Goal: Task Accomplishment & Management: Use online tool/utility

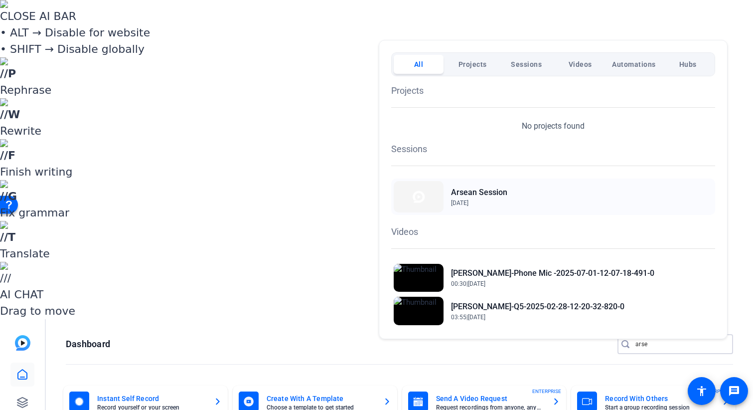
type input "arse"
click at [491, 191] on h2 "Arsean Session" at bounding box center [479, 192] width 56 height 12
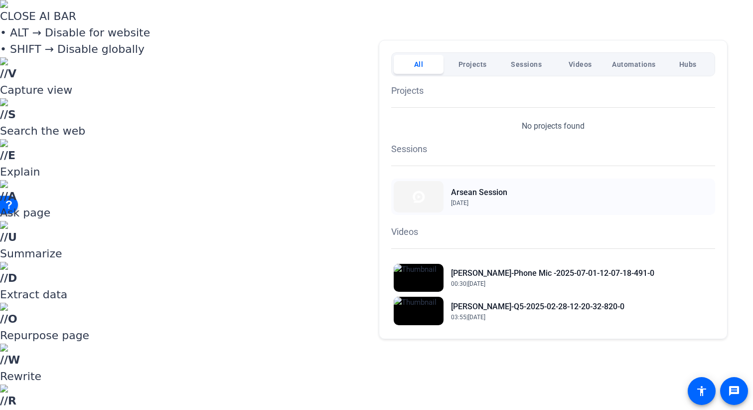
click at [498, 185] on div "Arsean Session Sep 29, 2025" at bounding box center [553, 196] width 324 height 36
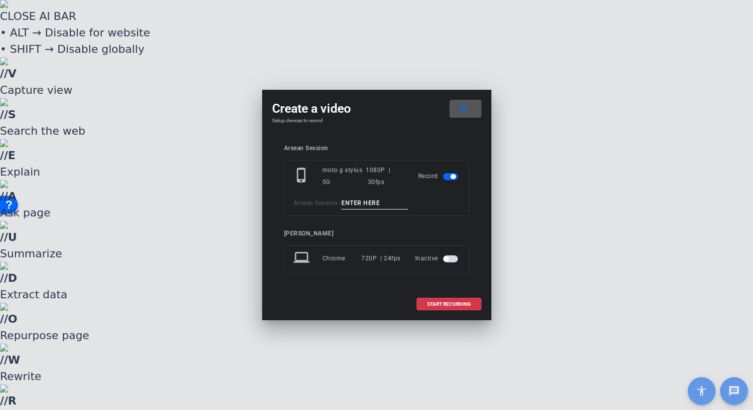
click at [363, 202] on input at bounding box center [375, 203] width 67 height 12
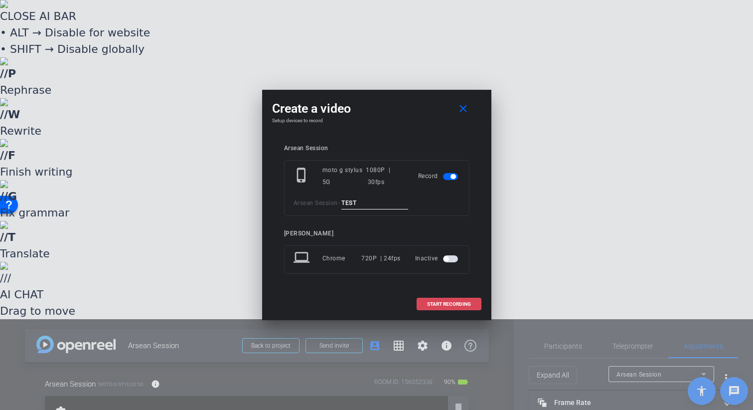
type input "TEST"
click at [457, 303] on span "START RECORDING" at bounding box center [449, 304] width 44 height 5
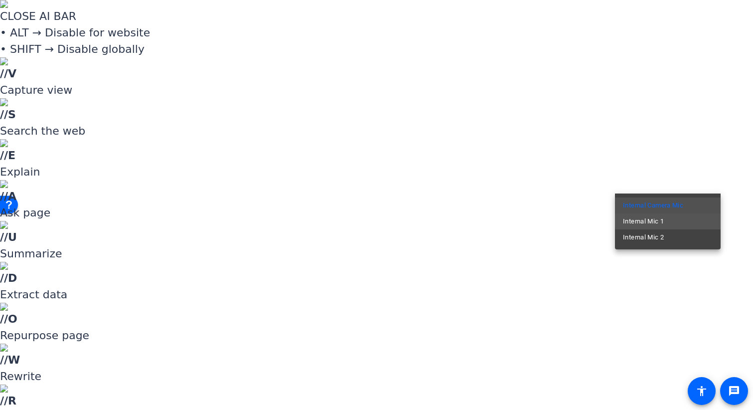
click at [682, 219] on mat-option "Internal Mic 1" at bounding box center [668, 221] width 106 height 16
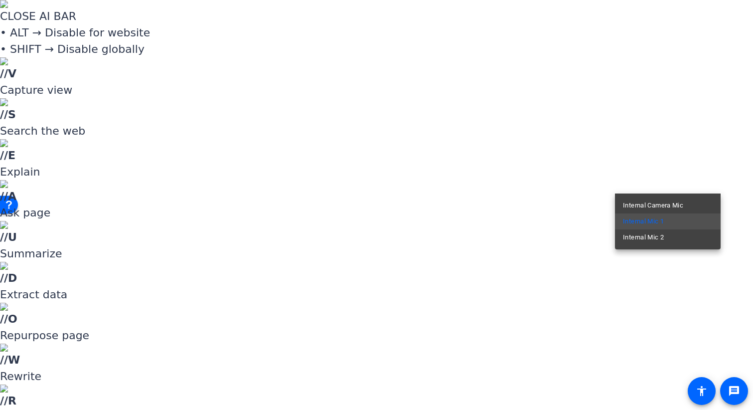
click at [687, 185] on div at bounding box center [376, 205] width 753 height 410
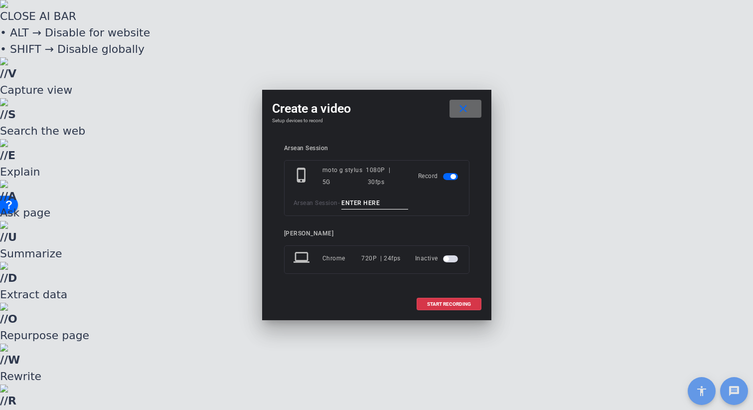
click at [463, 106] on mat-icon "close" at bounding box center [463, 109] width 12 height 12
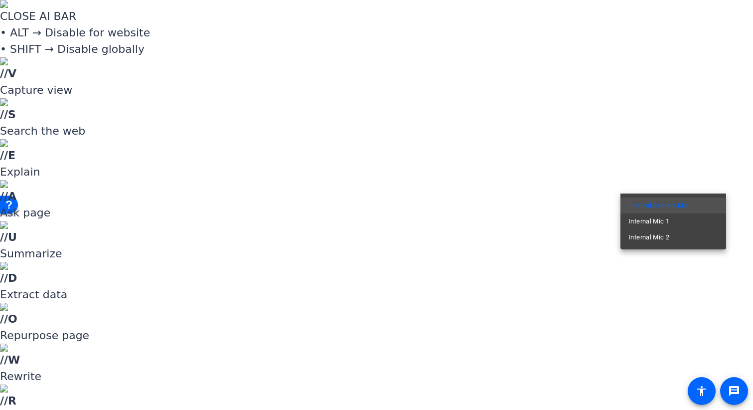
click at [692, 151] on div at bounding box center [376, 205] width 753 height 410
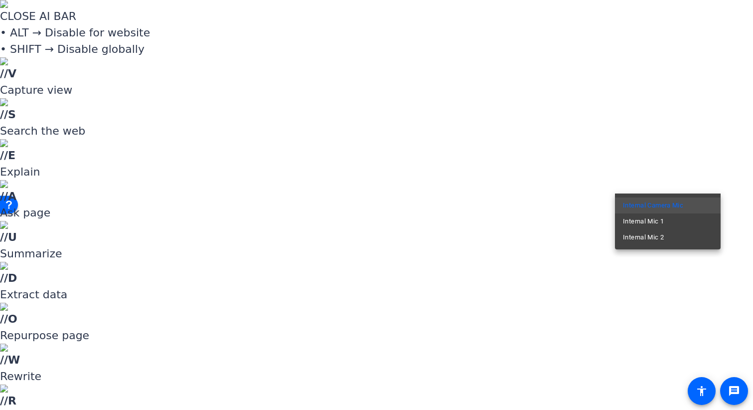
click at [692, 157] on div at bounding box center [376, 205] width 753 height 410
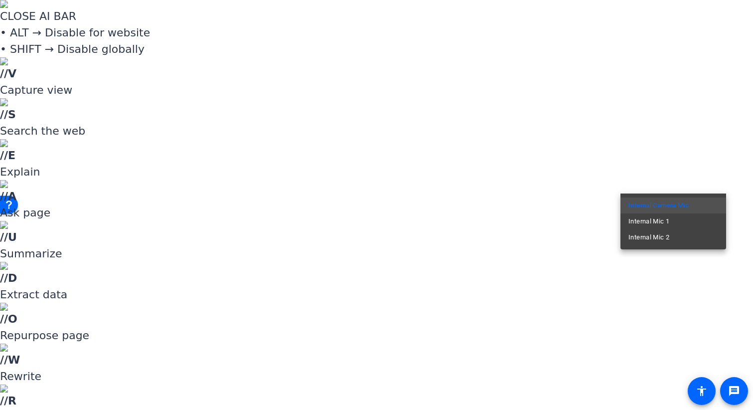
click at [635, 166] on div at bounding box center [376, 205] width 753 height 410
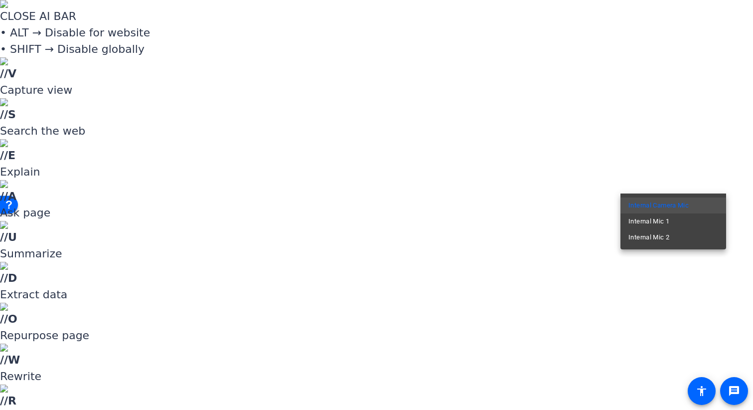
click at [636, 166] on div at bounding box center [376, 205] width 753 height 410
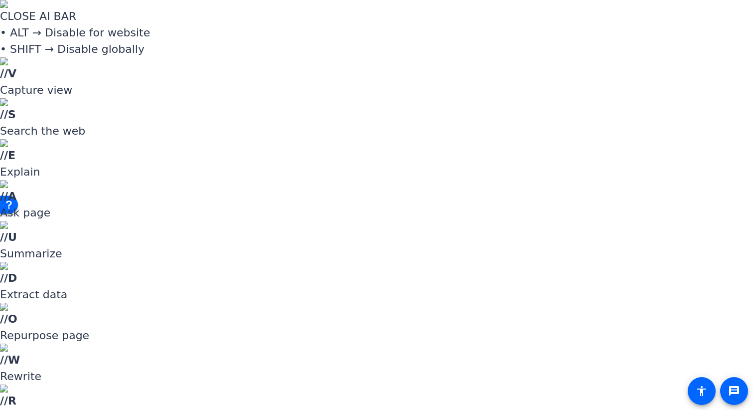
click at [652, 183] on div at bounding box center [376, 205] width 753 height 410
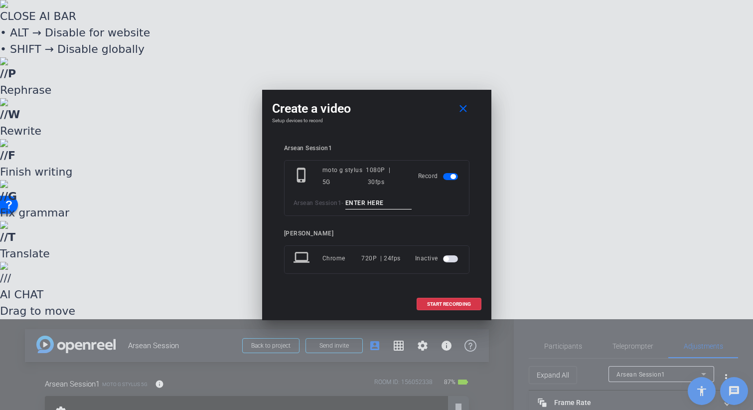
click at [357, 201] on input at bounding box center [378, 203] width 67 height 12
type input "AUDIO0"
click at [461, 306] on span "START RECORDING" at bounding box center [449, 304] width 44 height 5
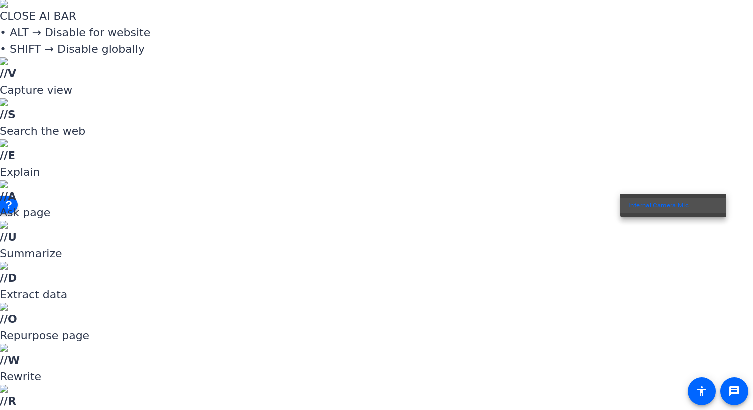
click at [637, 167] on div at bounding box center [376, 205] width 753 height 410
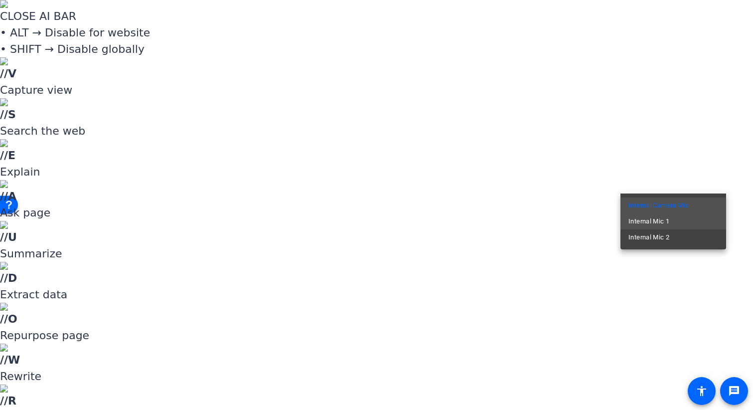
click at [646, 223] on span "Internal Mic 1" at bounding box center [649, 221] width 41 height 12
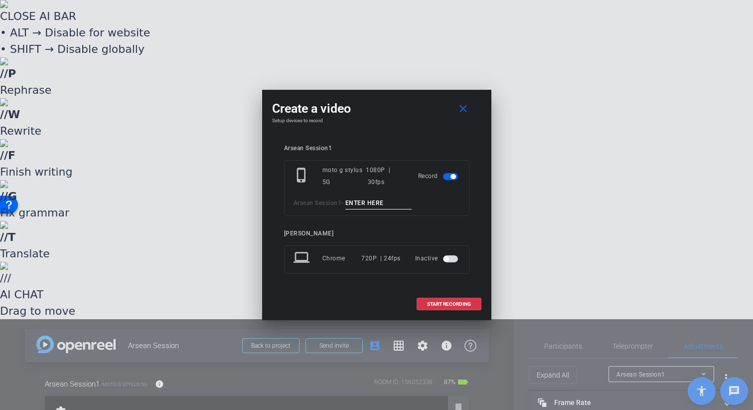
drag, startPoint x: 373, startPoint y: 207, endPoint x: 367, endPoint y: 201, distance: 8.1
click at [371, 203] on input at bounding box center [378, 203] width 67 height 12
type input "MIC1"
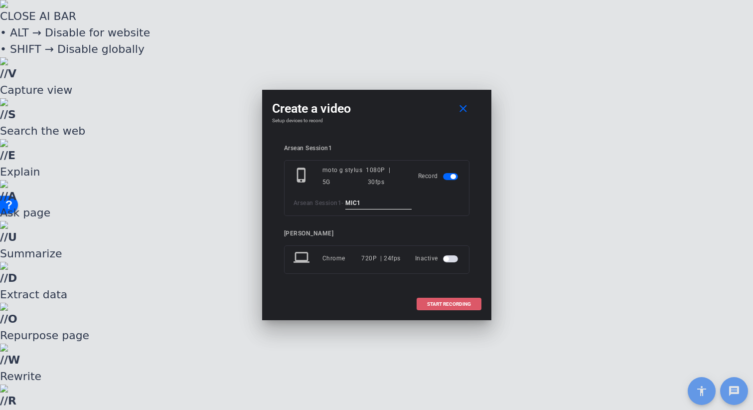
click at [446, 300] on button "START RECORDING" at bounding box center [449, 304] width 65 height 12
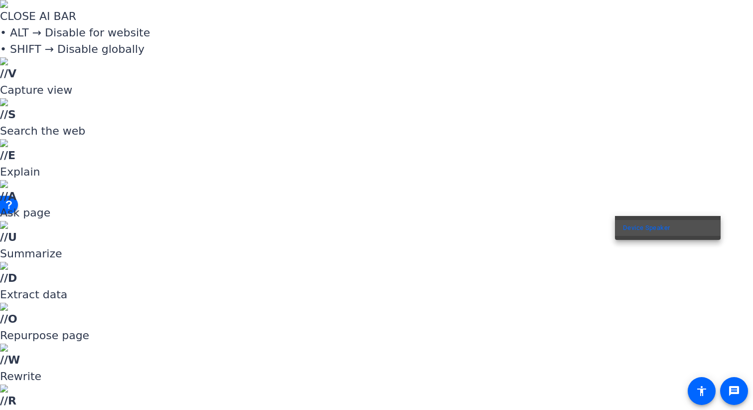
click at [668, 180] on div at bounding box center [376, 205] width 753 height 410
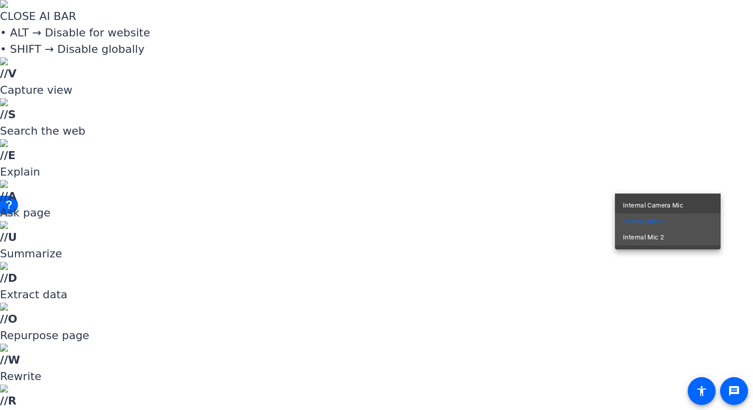
click at [660, 232] on span "Internal Mic 2" at bounding box center [643, 237] width 41 height 12
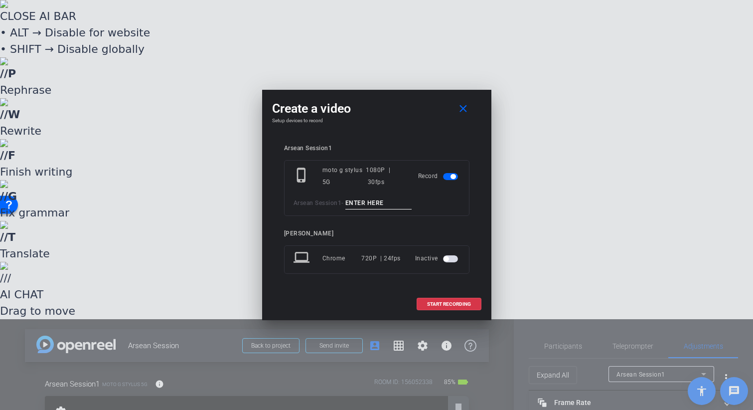
click at [376, 200] on input at bounding box center [378, 203] width 67 height 12
type input "MIC2"
click at [451, 302] on span "START RECORDING" at bounding box center [449, 304] width 44 height 5
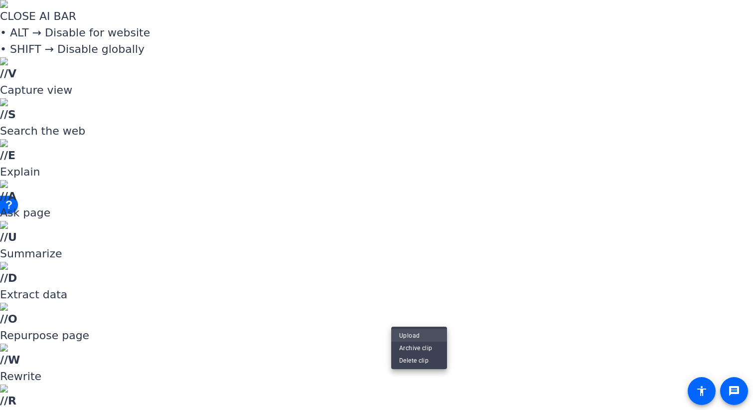
click at [413, 337] on span "Upload" at bounding box center [419, 335] width 40 height 12
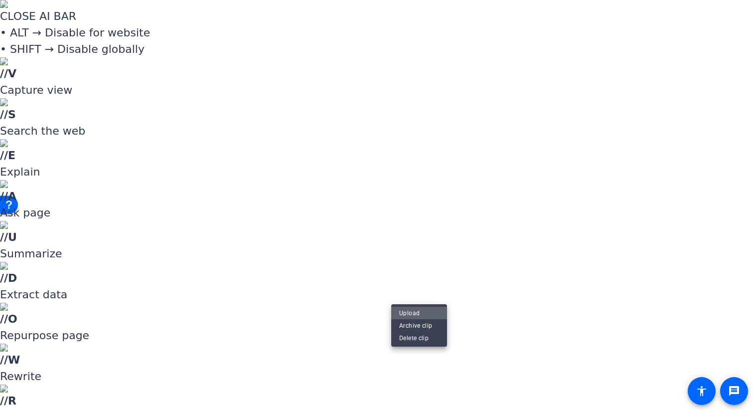
click at [415, 308] on span "Upload" at bounding box center [419, 313] width 40 height 12
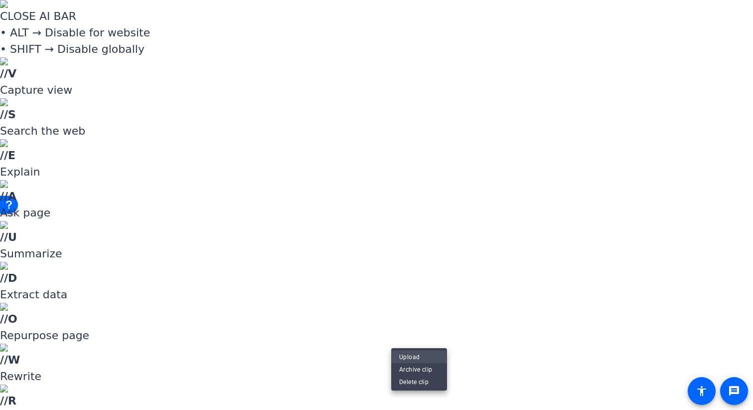
click at [410, 358] on span "Upload" at bounding box center [419, 356] width 40 height 12
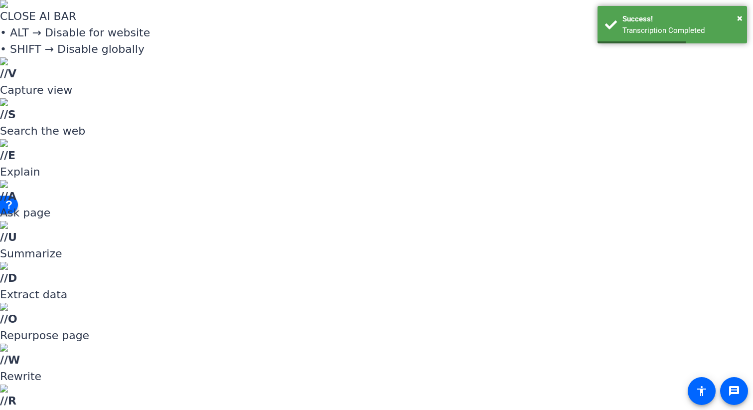
scroll to position [0, 0]
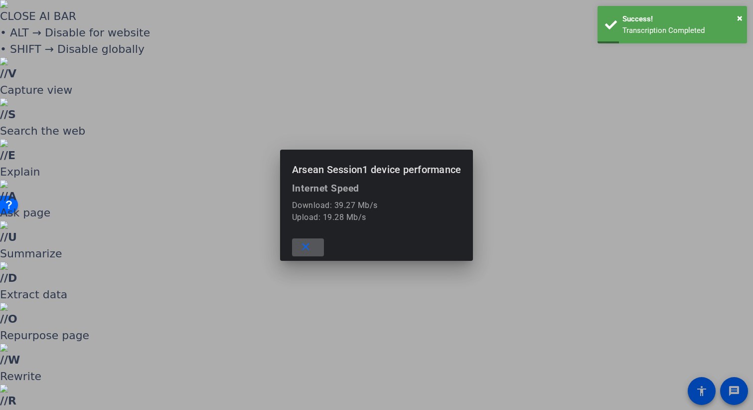
click at [159, 61] on div at bounding box center [376, 205] width 753 height 410
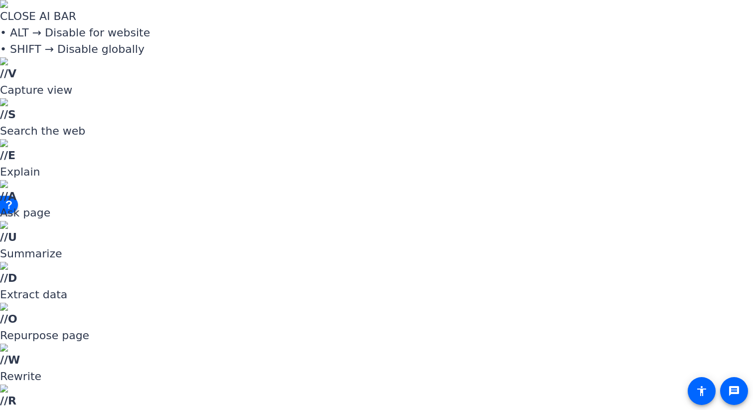
scroll to position [211, 0]
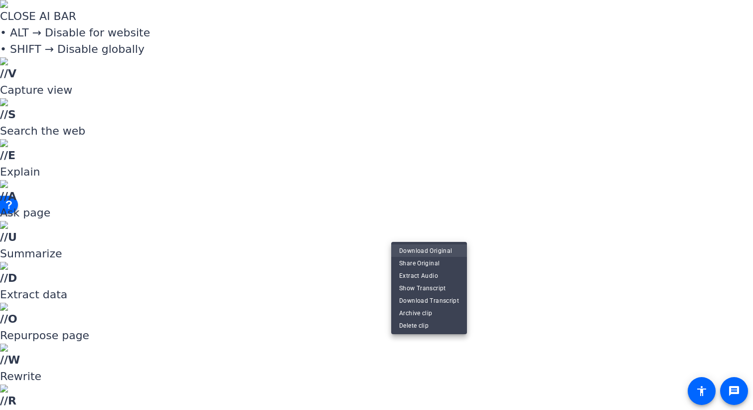
click at [438, 250] on span "Download Original" at bounding box center [429, 250] width 60 height 12
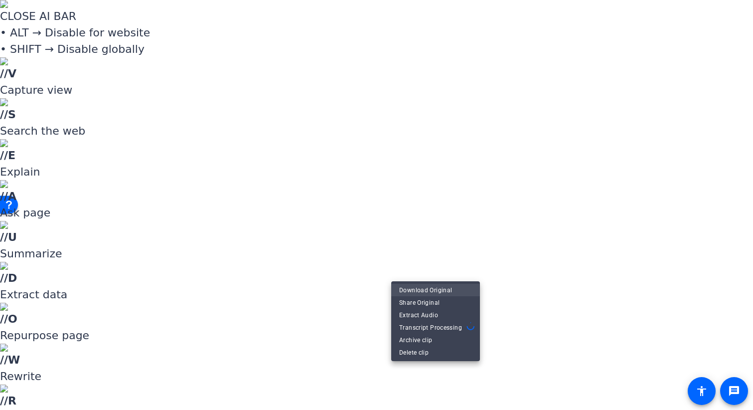
click at [427, 291] on span "Download Original" at bounding box center [435, 290] width 73 height 12
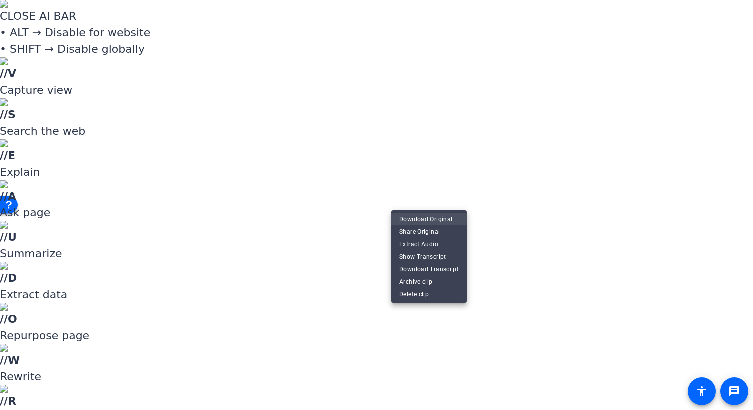
click at [436, 219] on span "Download Original" at bounding box center [429, 219] width 60 height 12
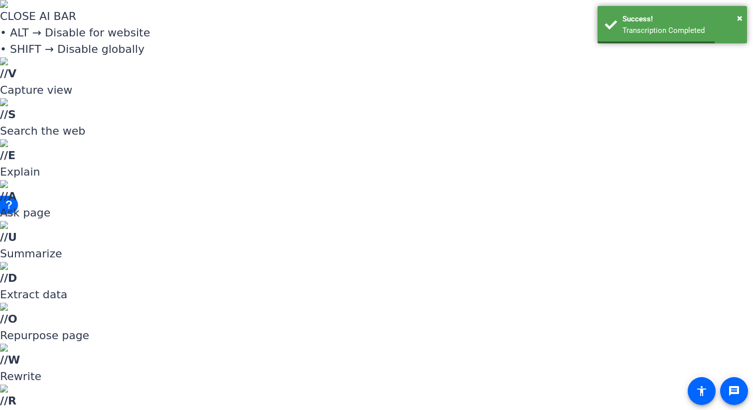
scroll to position [0, 0]
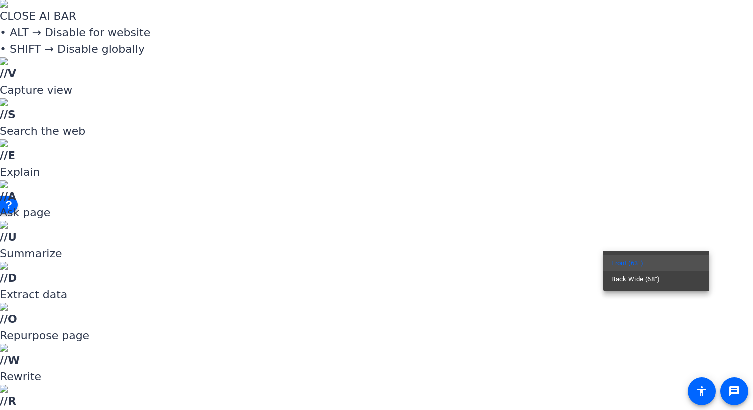
click at [658, 205] on div at bounding box center [376, 205] width 753 height 410
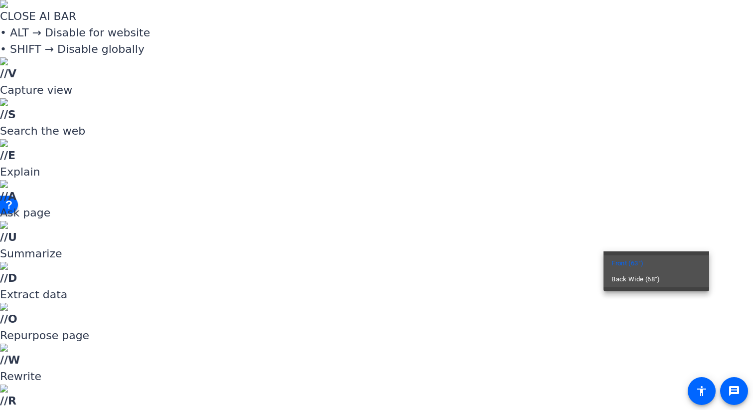
click at [630, 281] on span "Back Wide (68°)" at bounding box center [636, 279] width 49 height 12
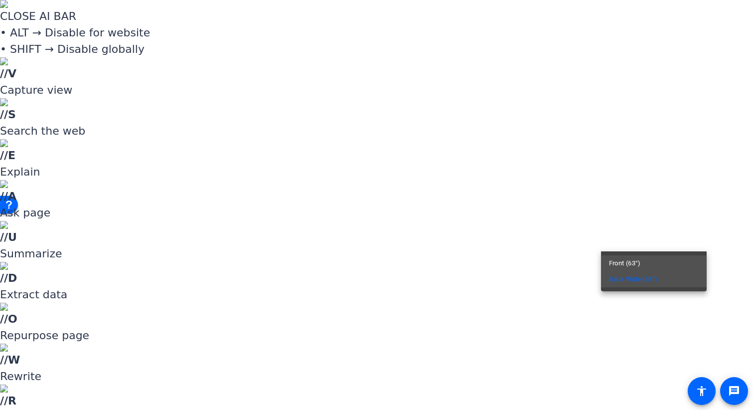
click at [630, 258] on span "Front (63°)" at bounding box center [625, 263] width 32 height 12
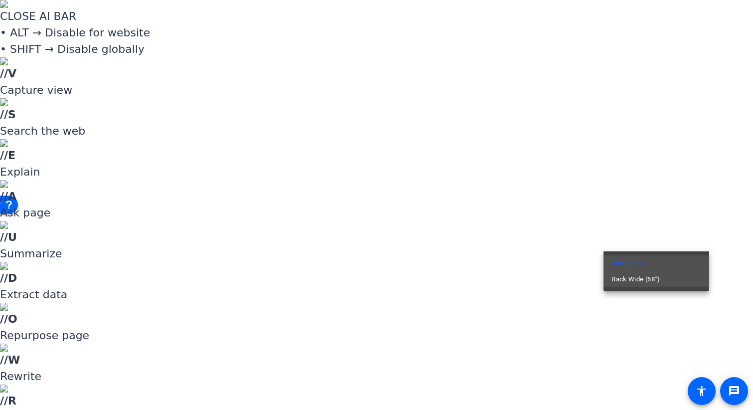
click at [632, 280] on span "Back Wide (68°)" at bounding box center [636, 279] width 49 height 12
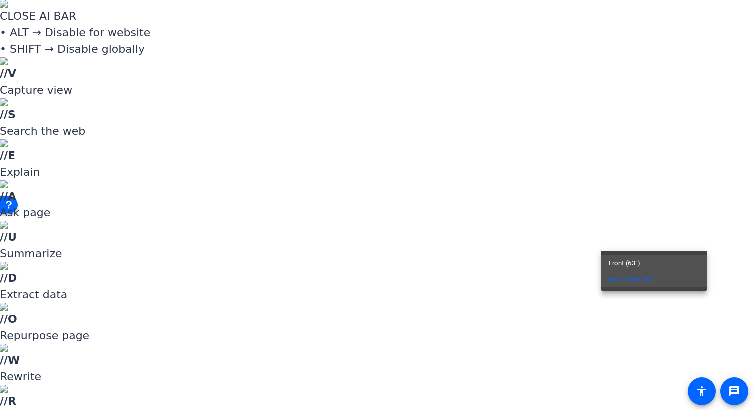
click at [641, 261] on span "Front (63°)" at bounding box center [625, 263] width 32 height 12
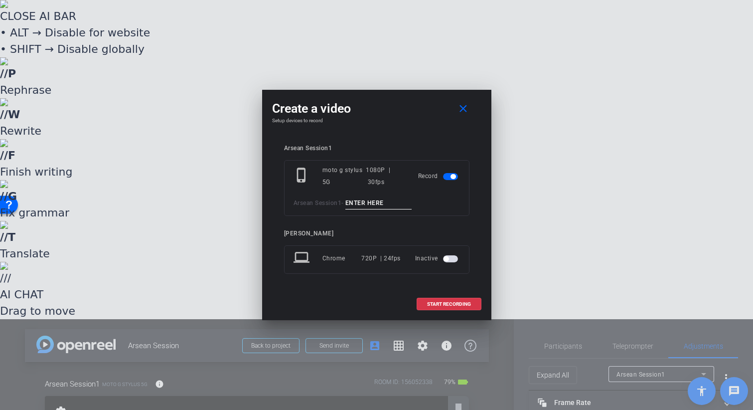
click at [363, 202] on input at bounding box center [378, 203] width 67 height 12
type input "H"
type input "VIDEO"
click at [442, 308] on span at bounding box center [449, 304] width 64 height 24
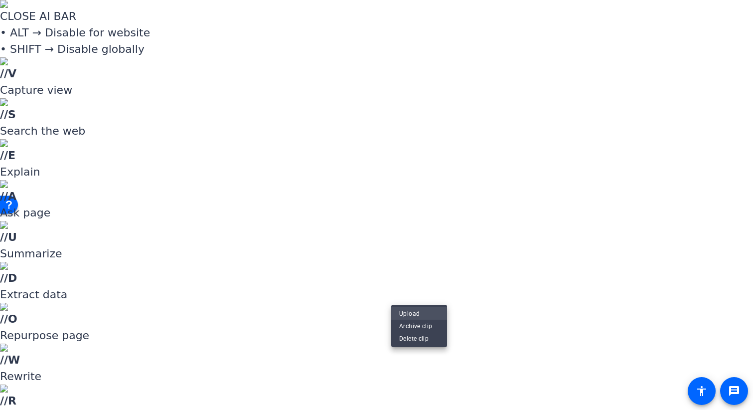
click at [423, 312] on span "Upload" at bounding box center [419, 313] width 40 height 12
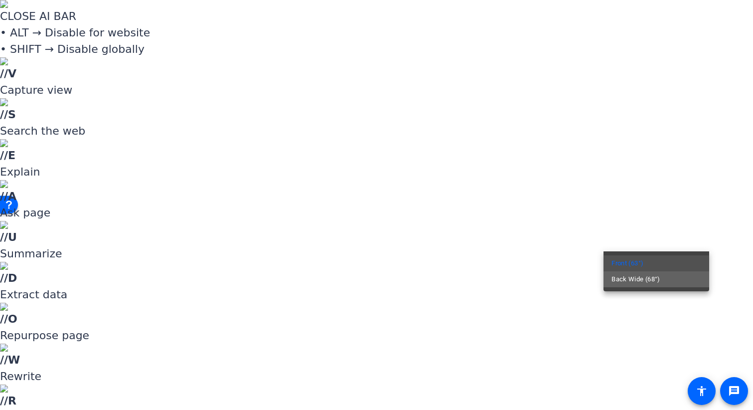
click at [643, 283] on span "Back Wide (68°)" at bounding box center [636, 279] width 49 height 12
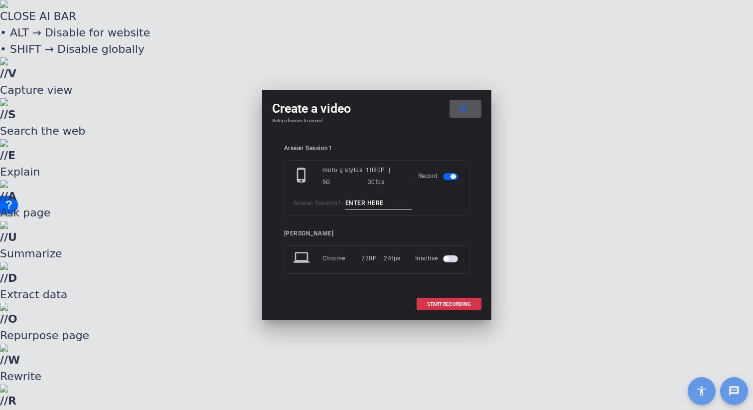
click at [357, 207] on input at bounding box center [378, 203] width 67 height 12
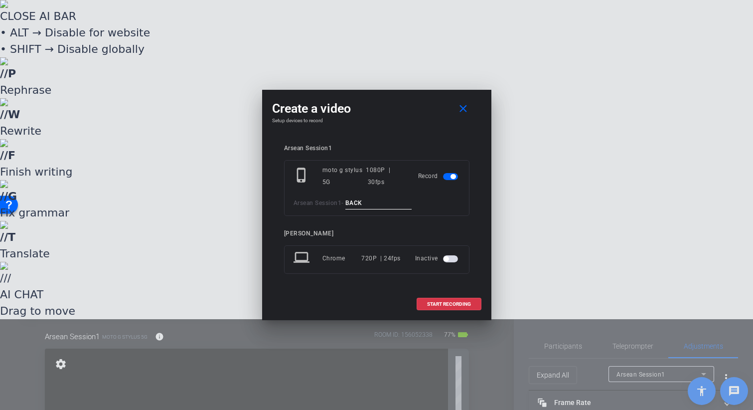
type input "BACK"
click at [439, 306] on span "START RECORDING" at bounding box center [449, 304] width 44 height 5
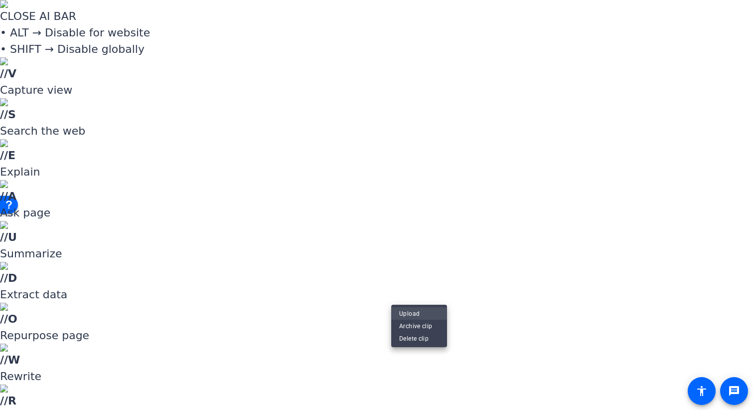
click at [423, 317] on span "Upload" at bounding box center [419, 313] width 40 height 12
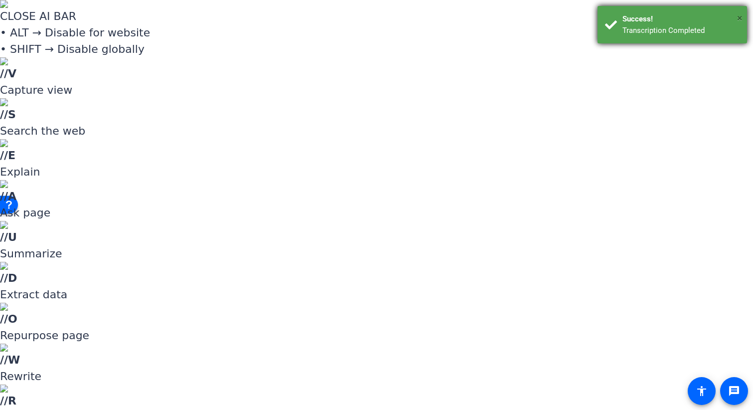
click at [739, 17] on span "×" at bounding box center [739, 18] width 5 height 12
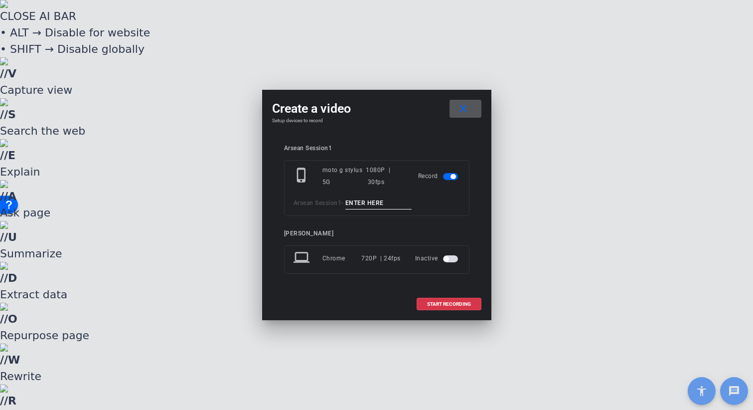
click at [378, 204] on input at bounding box center [378, 203] width 67 height 12
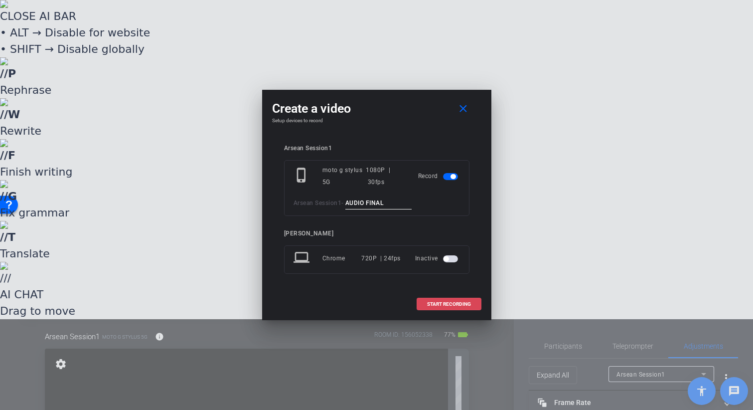
type input "AUDIO FINAL"
click at [469, 302] on span "START RECORDING" at bounding box center [449, 304] width 44 height 5
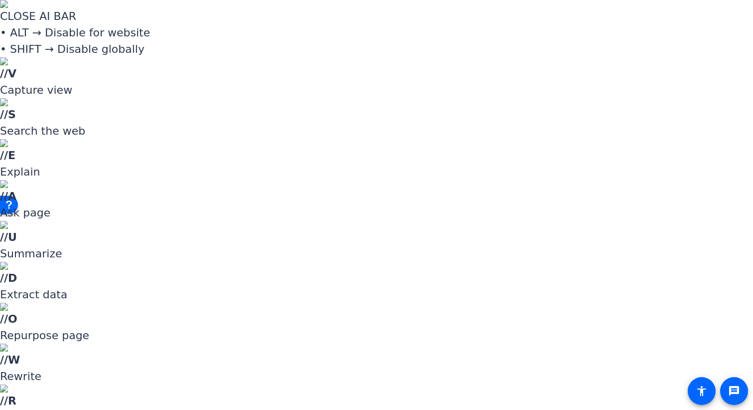
click at [418, 314] on span "Upload" at bounding box center [419, 313] width 40 height 12
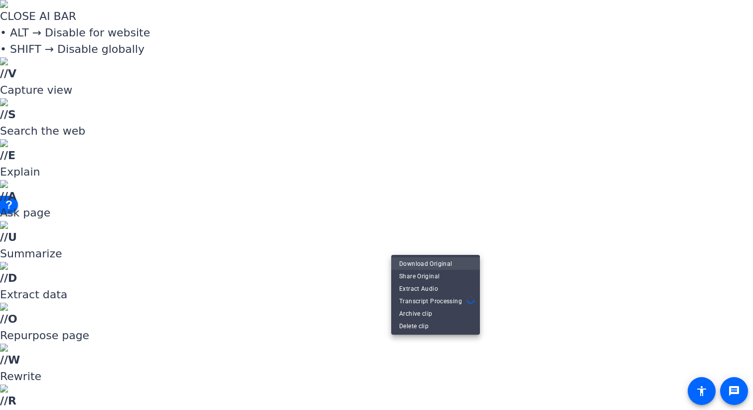
click at [452, 262] on span "Download Original" at bounding box center [435, 264] width 73 height 12
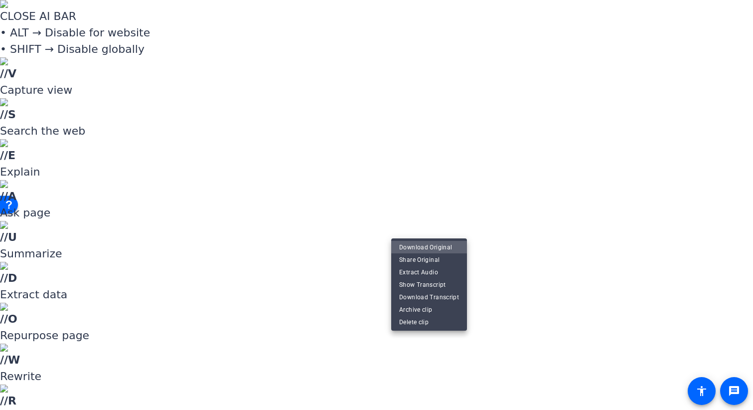
click at [432, 246] on span "Download Original" at bounding box center [429, 247] width 60 height 12
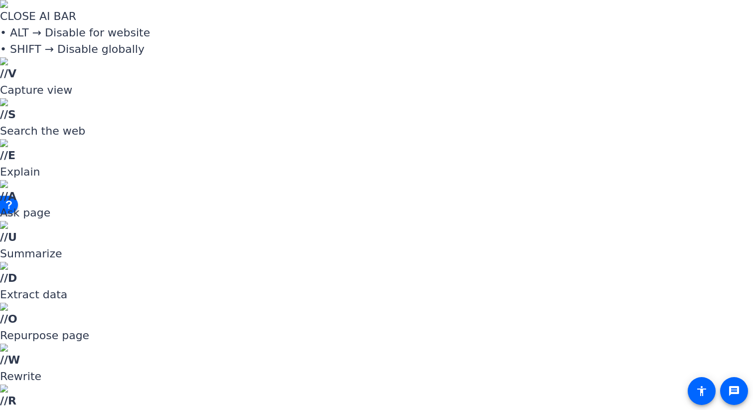
scroll to position [0, 0]
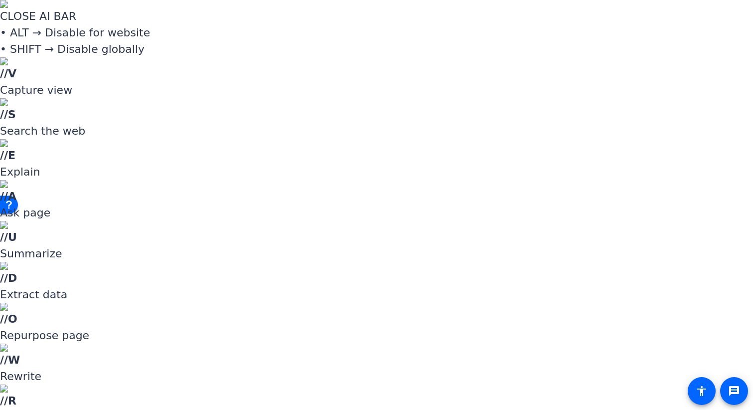
scroll to position [26, 0]
click at [413, 334] on span "Upload" at bounding box center [419, 335] width 40 height 12
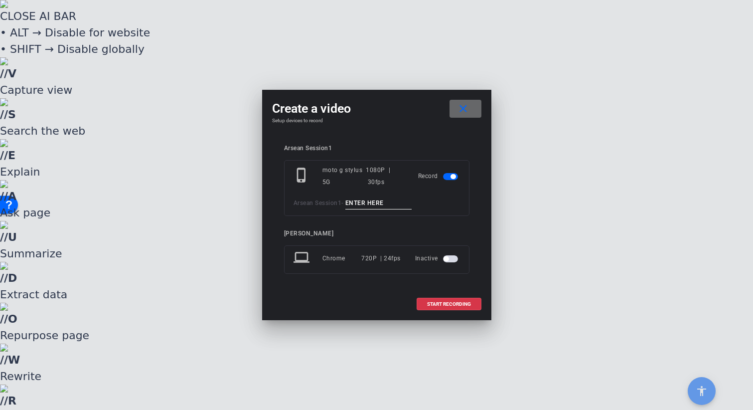
click at [464, 108] on mat-icon "close" at bounding box center [463, 109] width 12 height 12
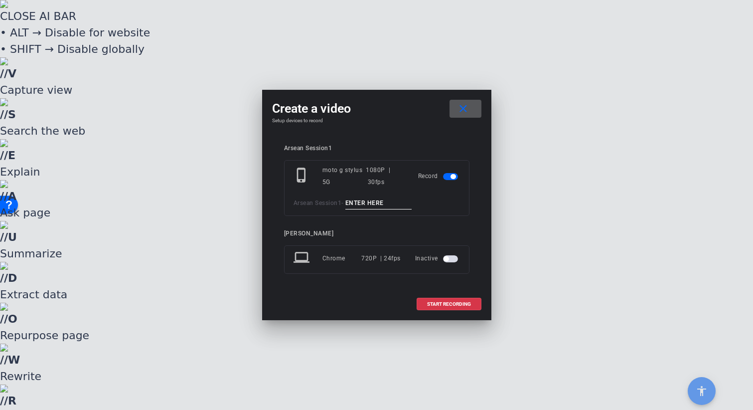
click at [373, 201] on input at bounding box center [378, 203] width 67 height 12
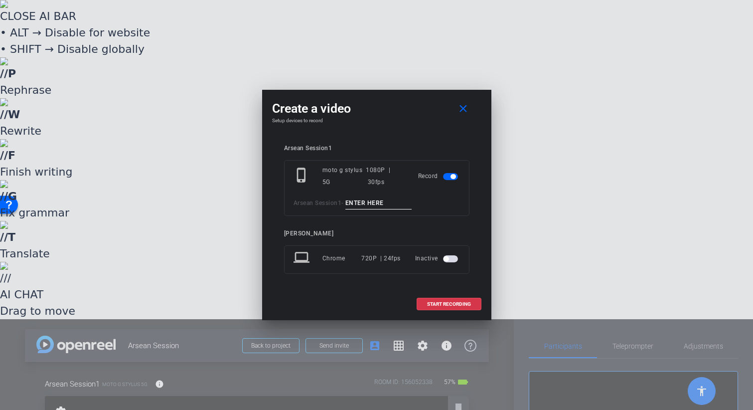
type input "q"
type input "1"
type input "Q13 LAST"
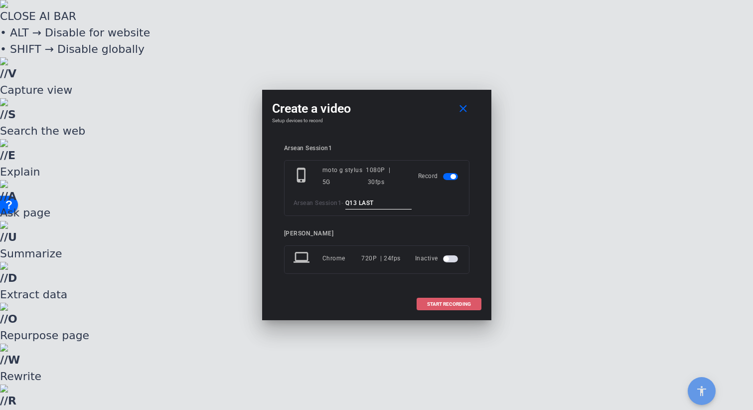
click at [459, 304] on span "START RECORDING" at bounding box center [449, 304] width 44 height 5
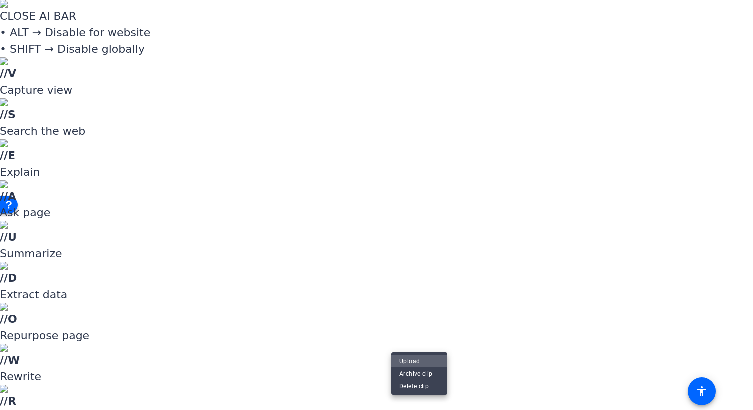
click at [412, 360] on span "Upload" at bounding box center [419, 361] width 40 height 12
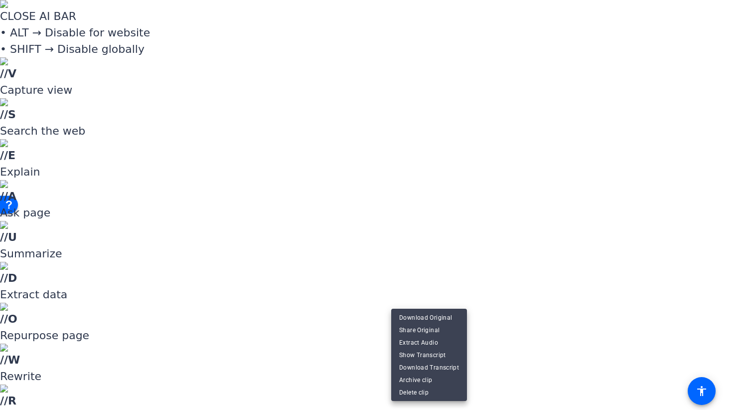
click at [401, 300] on div at bounding box center [376, 205] width 753 height 410
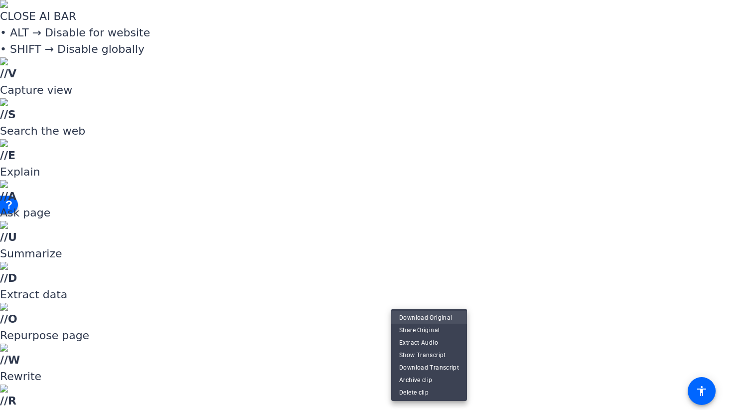
click at [415, 318] on span "Download Original" at bounding box center [429, 318] width 60 height 12
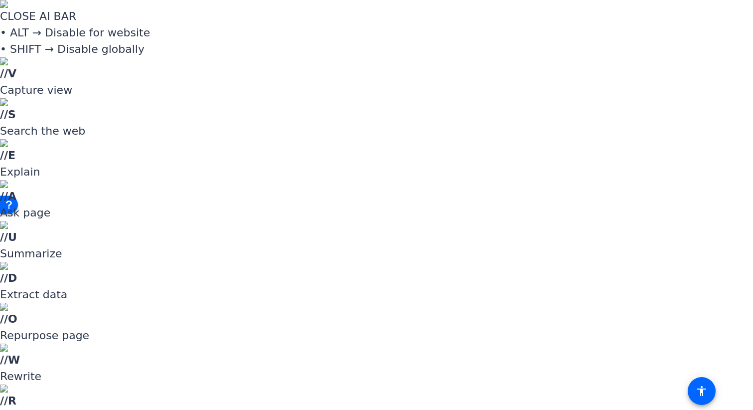
scroll to position [308, 0]
drag, startPoint x: 440, startPoint y: 401, endPoint x: 442, endPoint y: 396, distance: 5.7
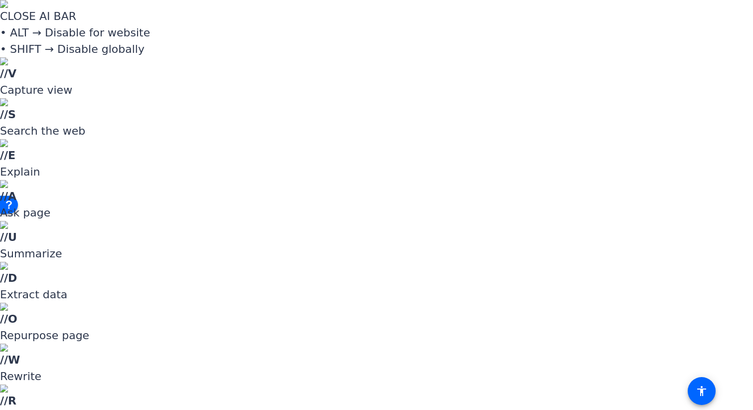
click at [411, 358] on span "Upload" at bounding box center [419, 357] width 40 height 12
